Goal: Task Accomplishment & Management: Manage account settings

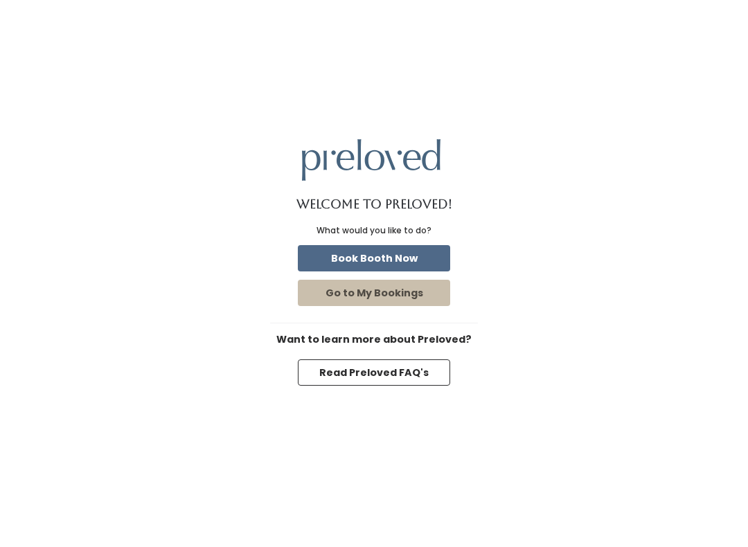
click at [395, 250] on button "Book Booth Now" at bounding box center [374, 258] width 152 height 26
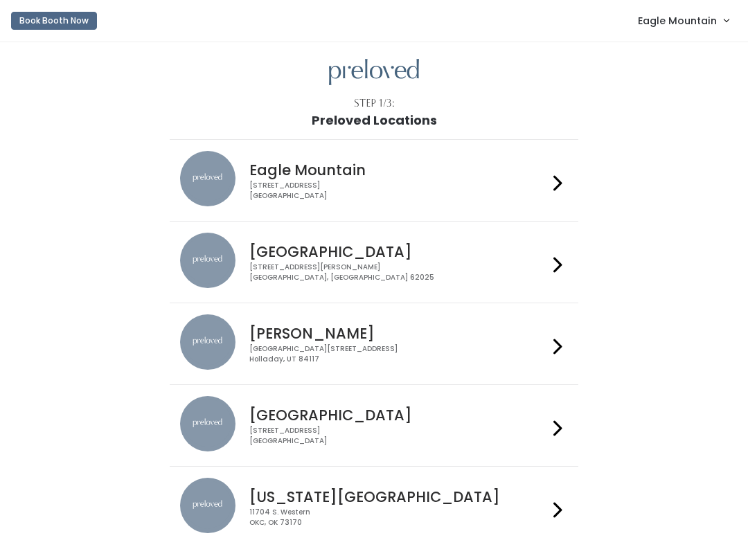
click at [696, 16] on span "Eagle Mountain" at bounding box center [677, 20] width 79 height 15
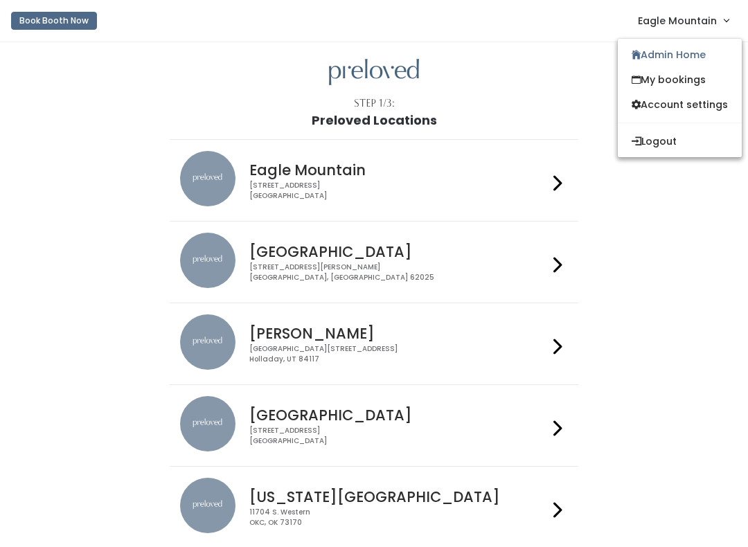
click at [696, 53] on link "Admin Home" at bounding box center [680, 54] width 124 height 25
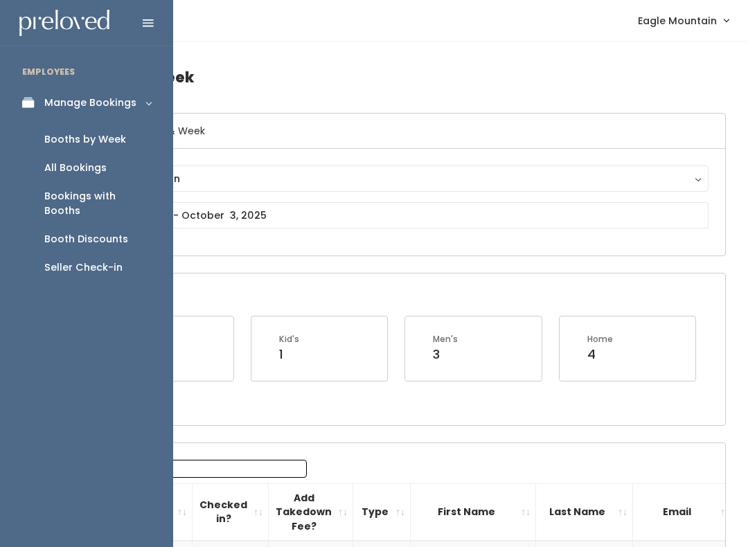
click at [104, 232] on div "Booth Discounts" at bounding box center [86, 239] width 84 height 15
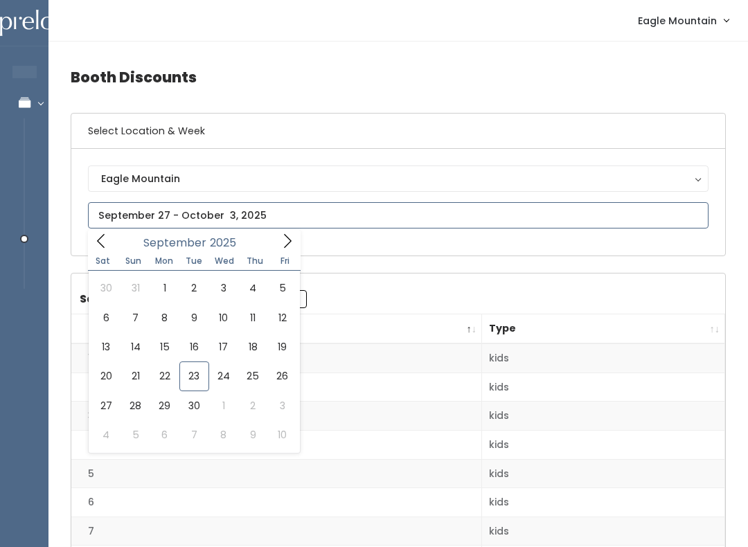
type input "[DATE] to [DATE]"
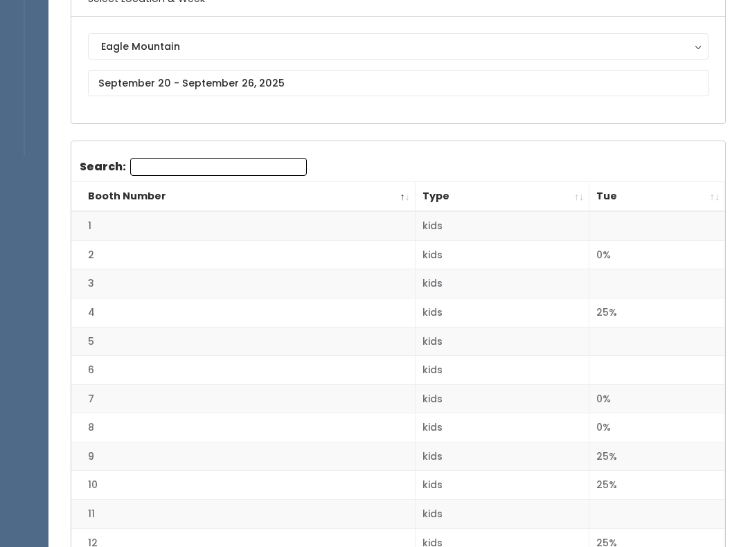
click at [704, 198] on th "Tue" at bounding box center [657, 198] width 136 height 30
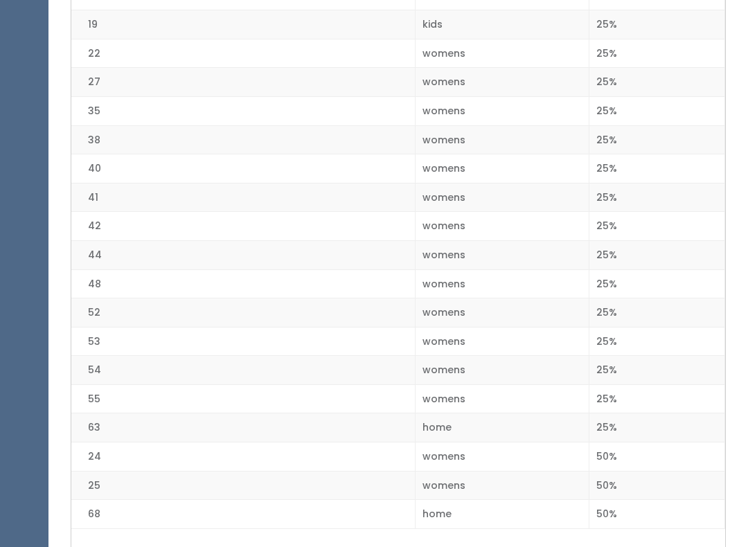
scroll to position [1889, 0]
